Goal: Task Accomplishment & Management: Manage account settings

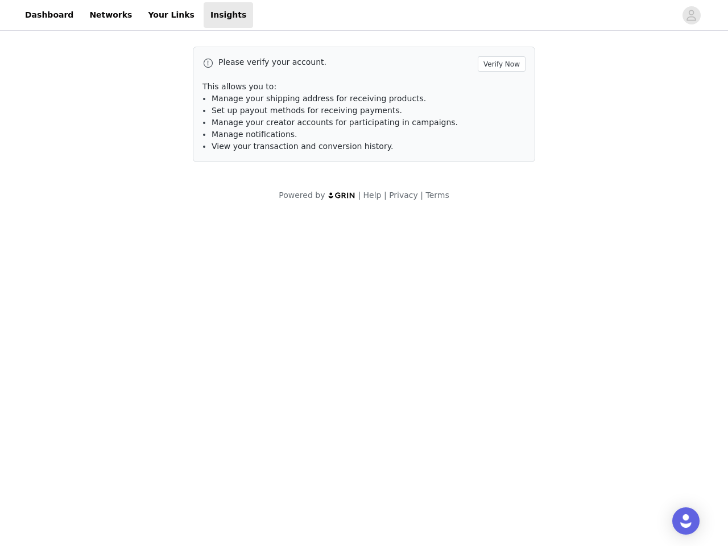
click at [364, 273] on body "Dashboard Networks Your Links Insights Please verify your account. Verify Now T…" at bounding box center [364, 273] width 728 height 546
click at [364, 108] on span "Set up payout methods for receiving payments." at bounding box center [307, 110] width 191 height 9
click at [364, 15] on div at bounding box center [464, 15] width 423 height 26
click at [692, 15] on icon "avatar" at bounding box center [691, 15] width 11 height 18
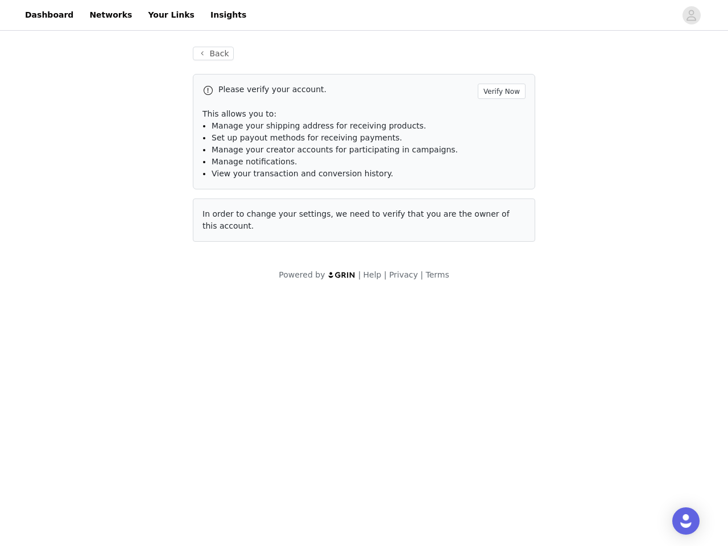
click at [503, 64] on div "Back Please verify your account. Verify Now This allows you to: Manage your shi…" at bounding box center [364, 144] width 370 height 222
click at [686, 521] on img "Open Intercom Messenger" at bounding box center [686, 521] width 14 height 14
